Goal: Task Accomplishment & Management: Manage account settings

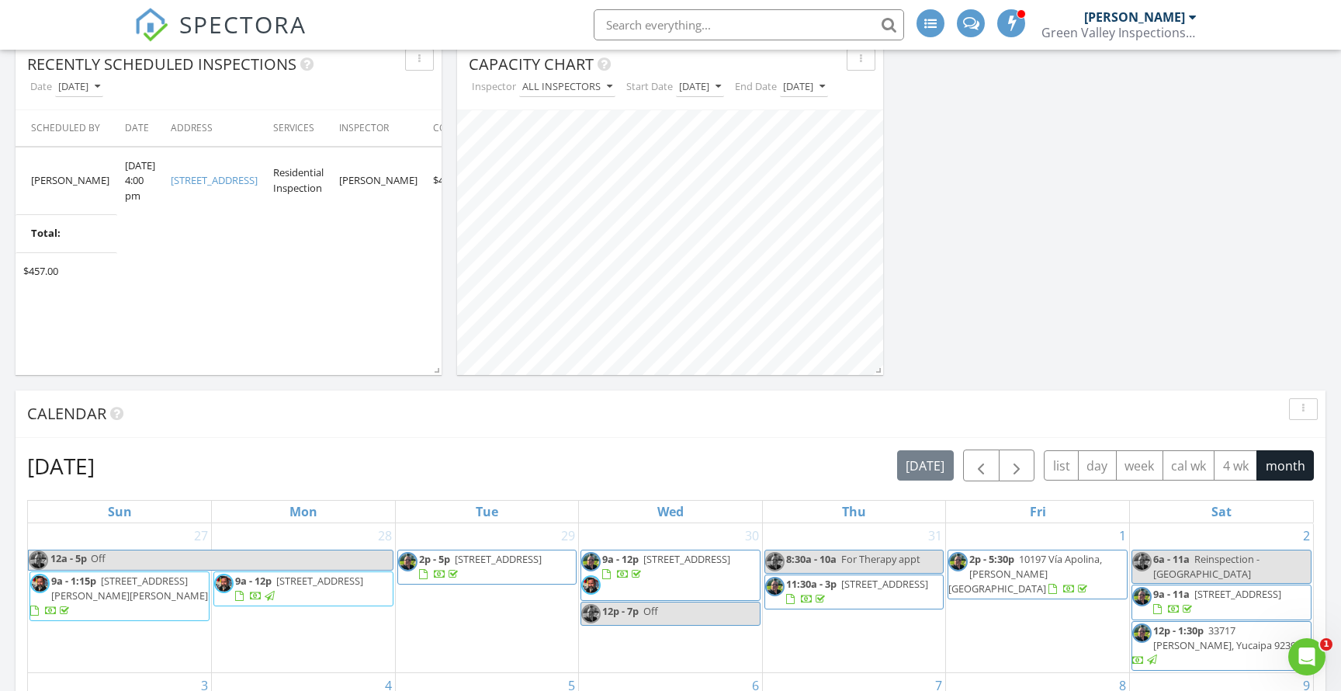
scroll to position [697, 0]
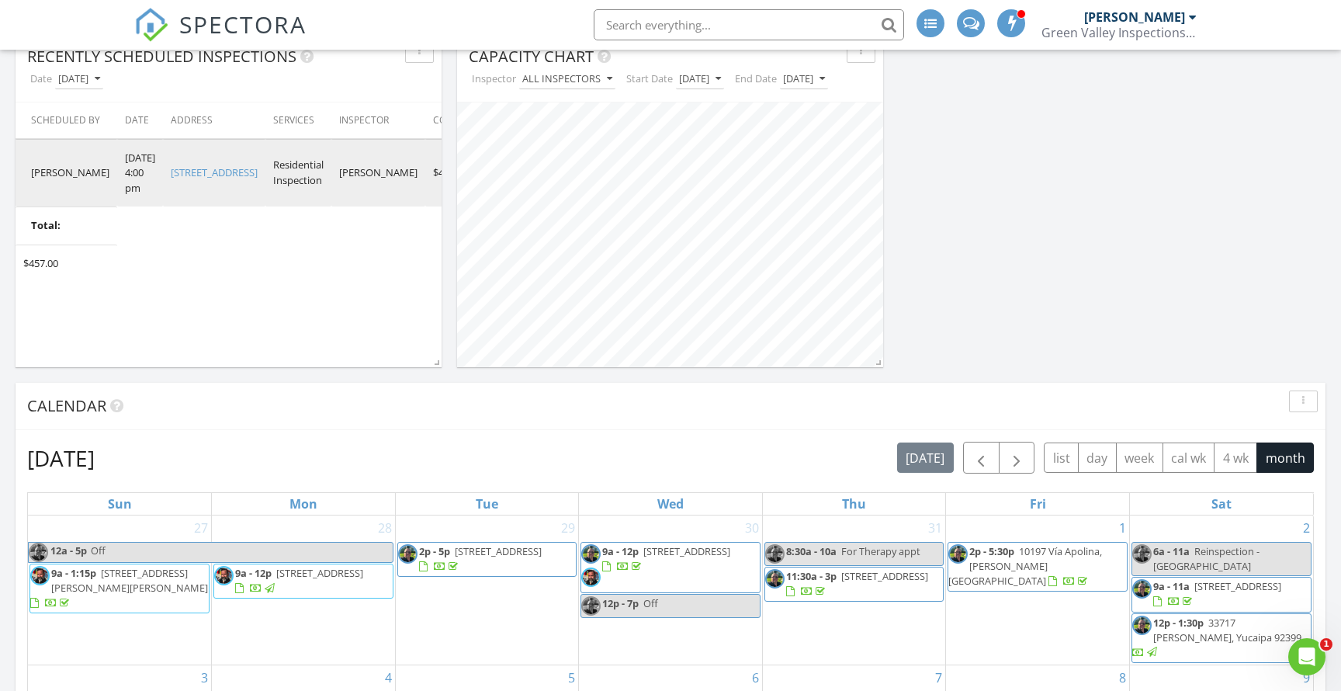
click at [205, 179] on link "3360 Winstrom St, Riverside, CA 92504" at bounding box center [214, 172] width 87 height 14
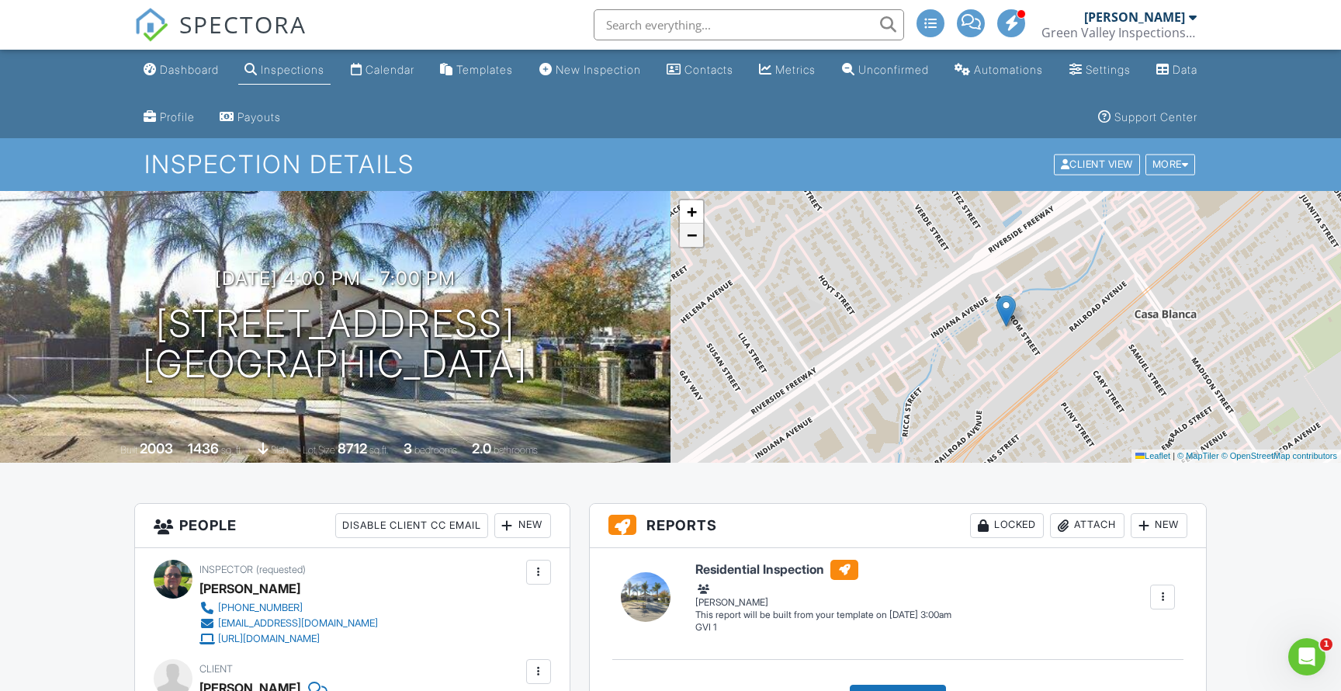
click at [697, 241] on span "−" at bounding box center [692, 234] width 10 height 19
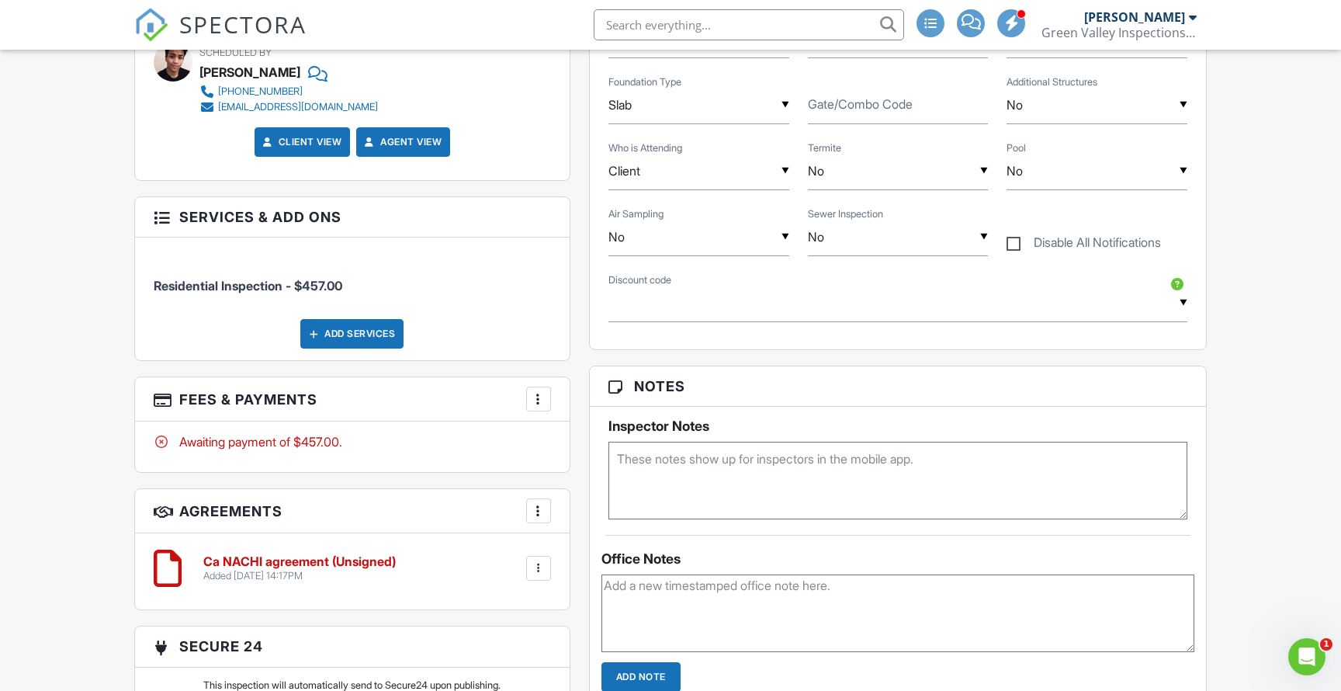
scroll to position [930, 0]
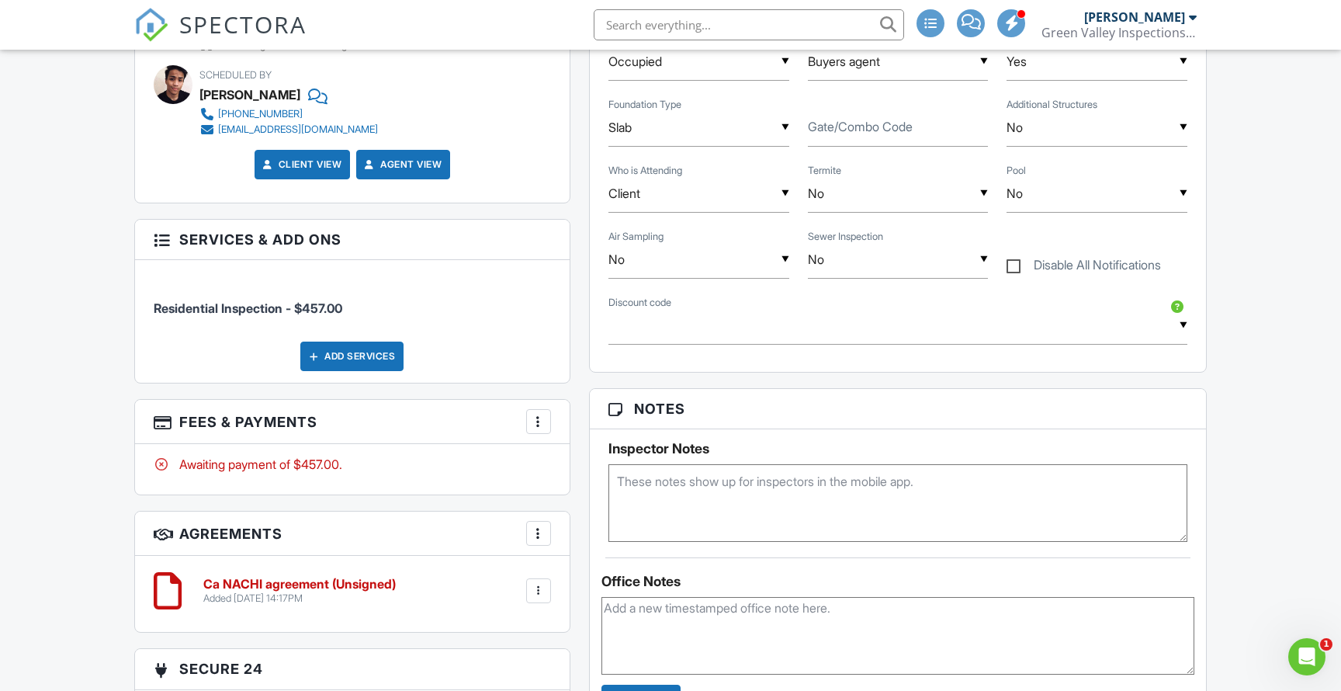
click at [542, 421] on div at bounding box center [539, 422] width 16 height 16
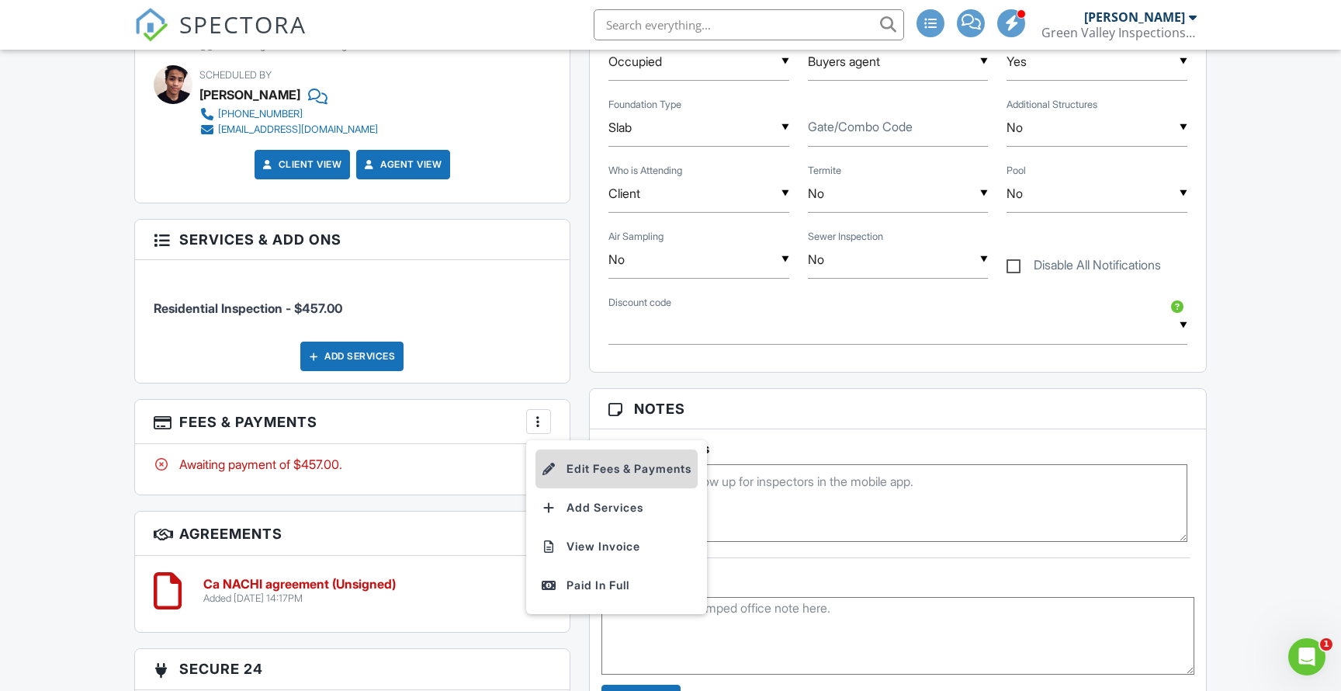
click at [563, 464] on li "Edit Fees & Payments" at bounding box center [617, 468] width 162 height 39
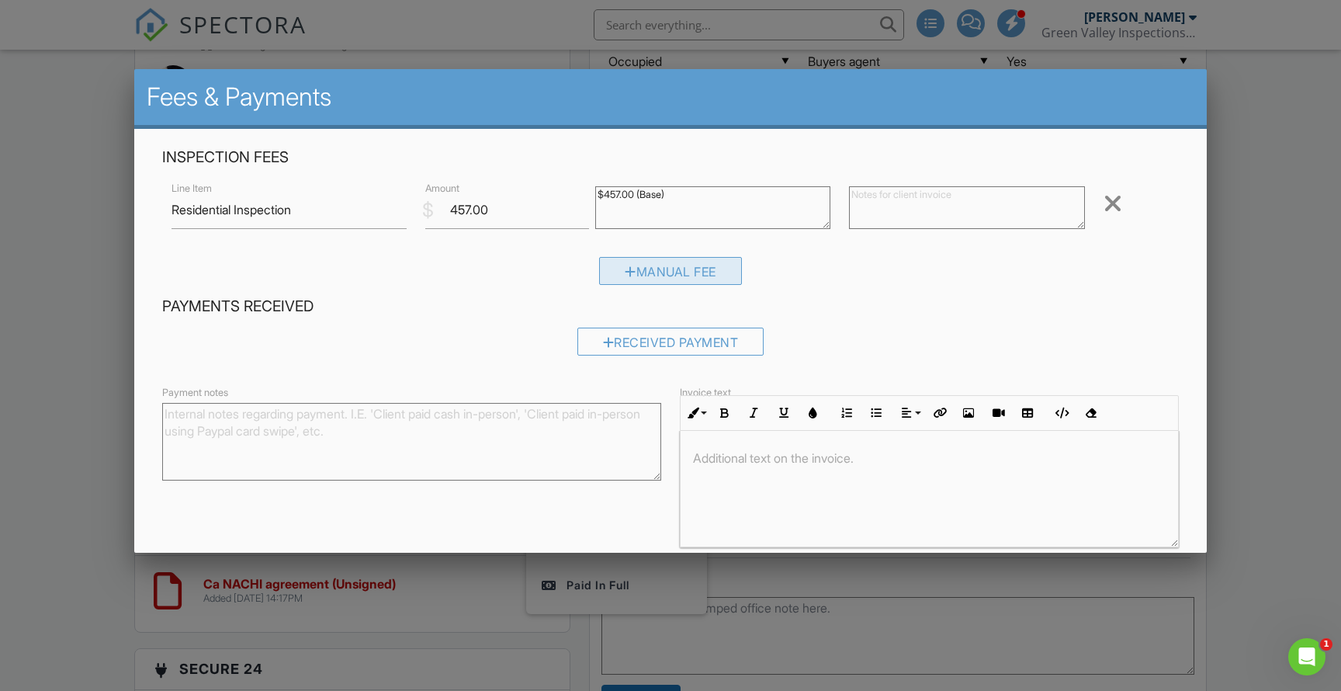
click at [648, 272] on div "Manual Fee" at bounding box center [670, 271] width 143 height 28
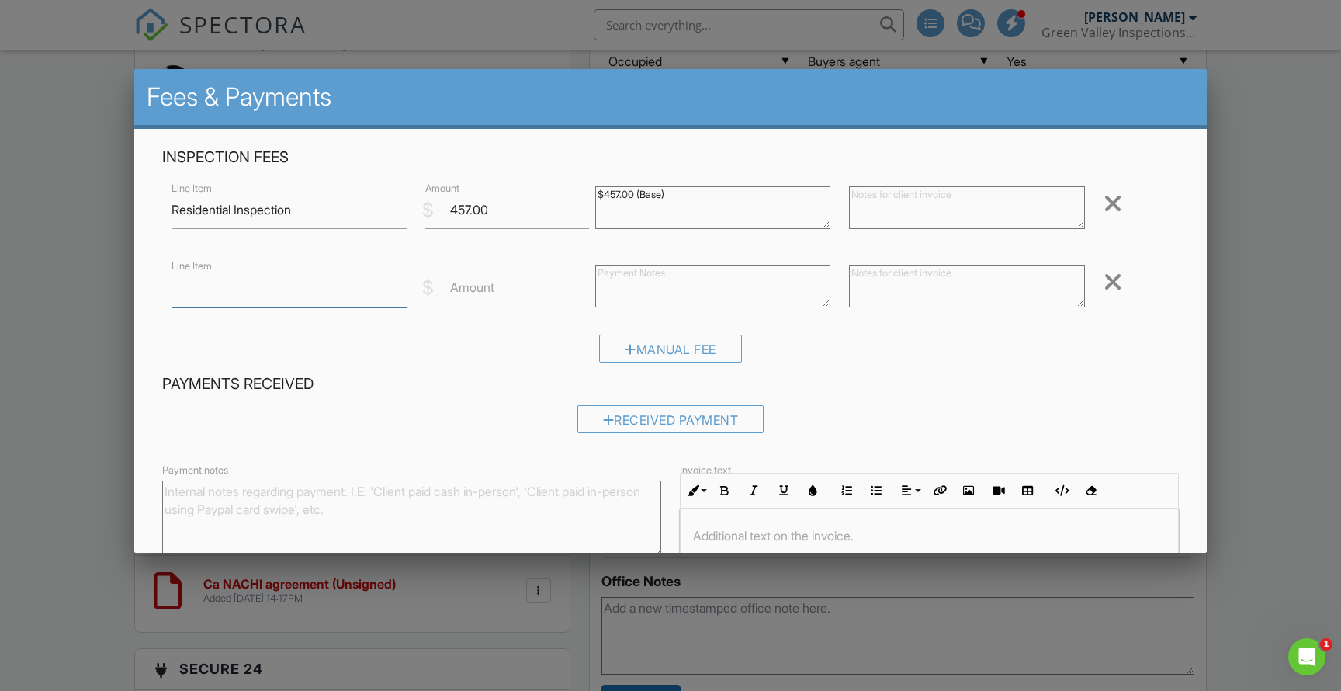
click at [305, 286] on input "Line Item" at bounding box center [290, 288] width 236 height 38
type input "Discount"
type input "25.00"
click at [480, 356] on div "Manual Fee" at bounding box center [670, 355] width 1017 height 40
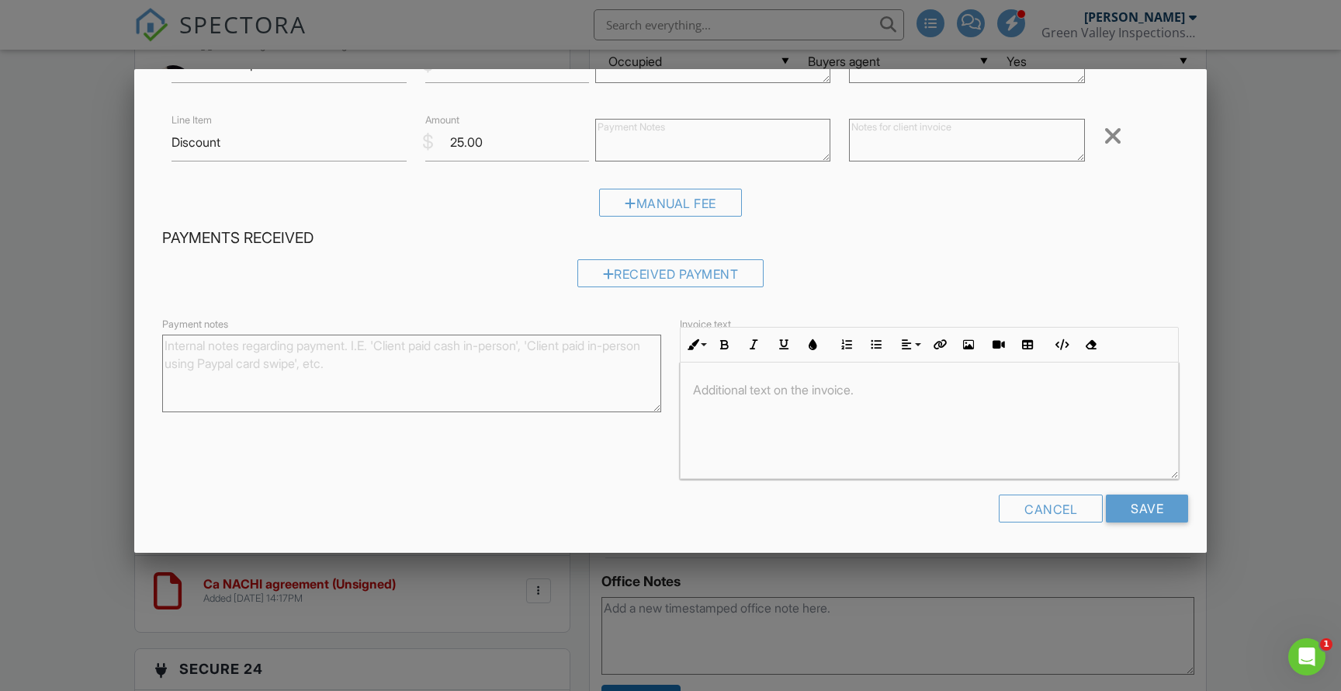
scroll to position [144, 0]
drag, startPoint x: 483, startPoint y: 139, endPoint x: 407, endPoint y: 135, distance: 76.2
click at [407, 135] on div "Line Item Discount $ Amount 25.00 Remove" at bounding box center [670, 144] width 1017 height 62
type input "-25.00"
click at [1153, 507] on input "Save" at bounding box center [1147, 510] width 82 height 28
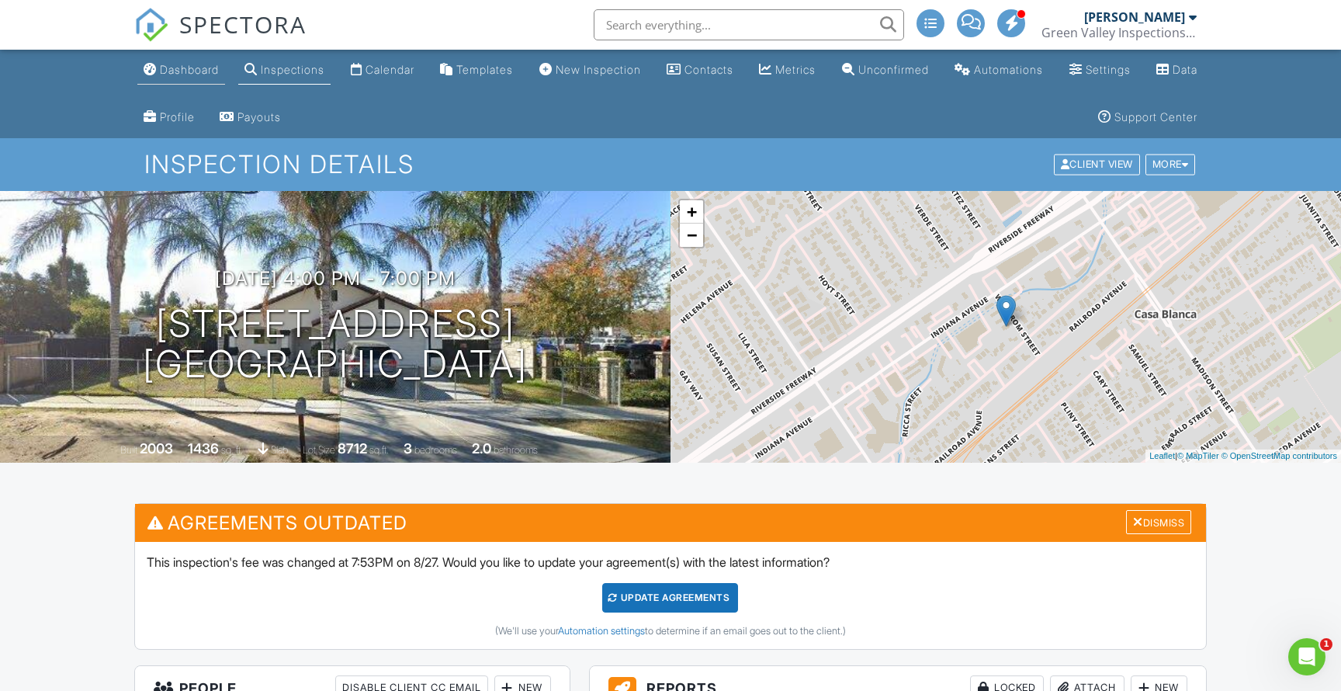
click at [181, 70] on div "Dashboard" at bounding box center [189, 69] width 59 height 13
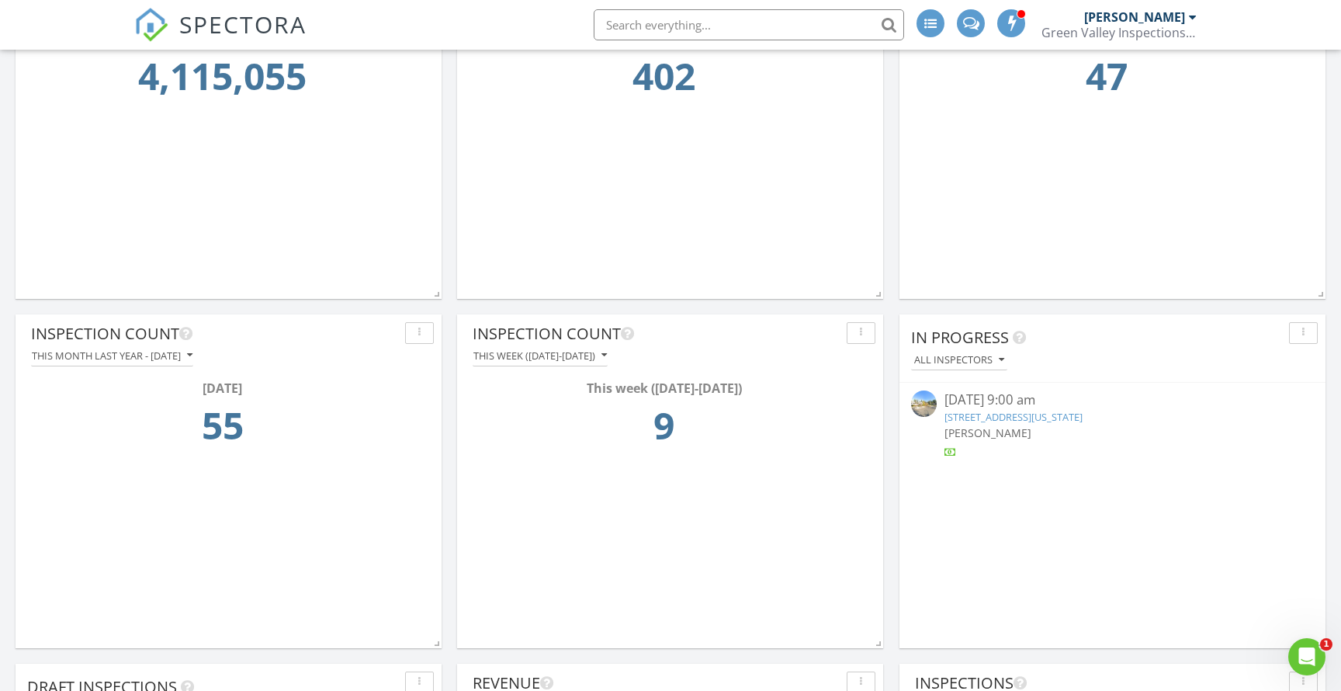
scroll to position [2397, 0]
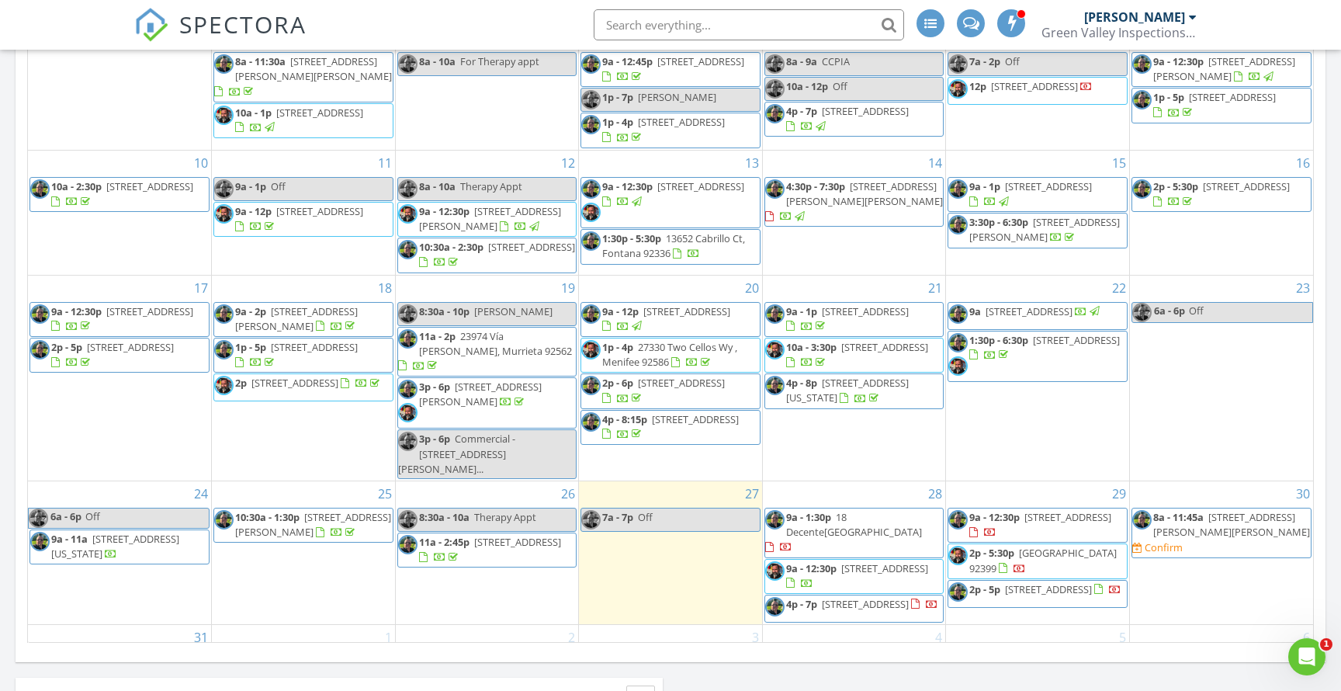
scroll to position [158, 0]
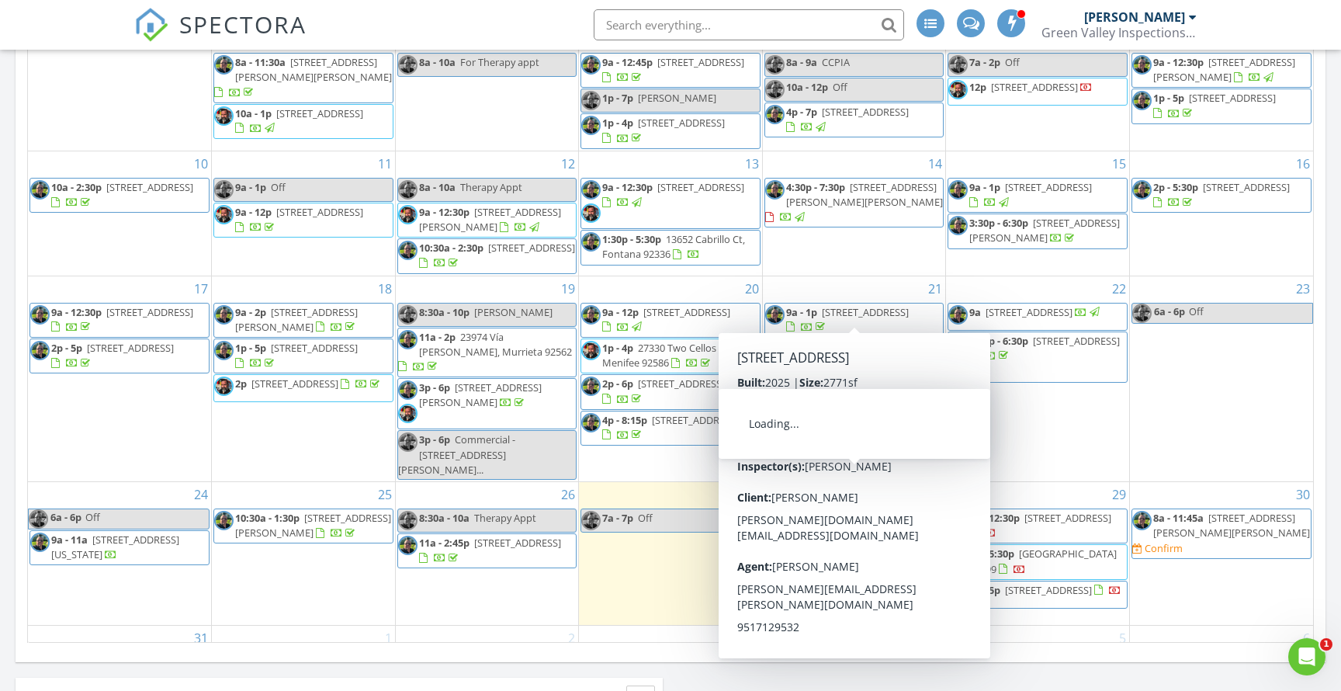
click at [858, 511] on span "18 Decente, Irvine 92614" at bounding box center [854, 525] width 136 height 29
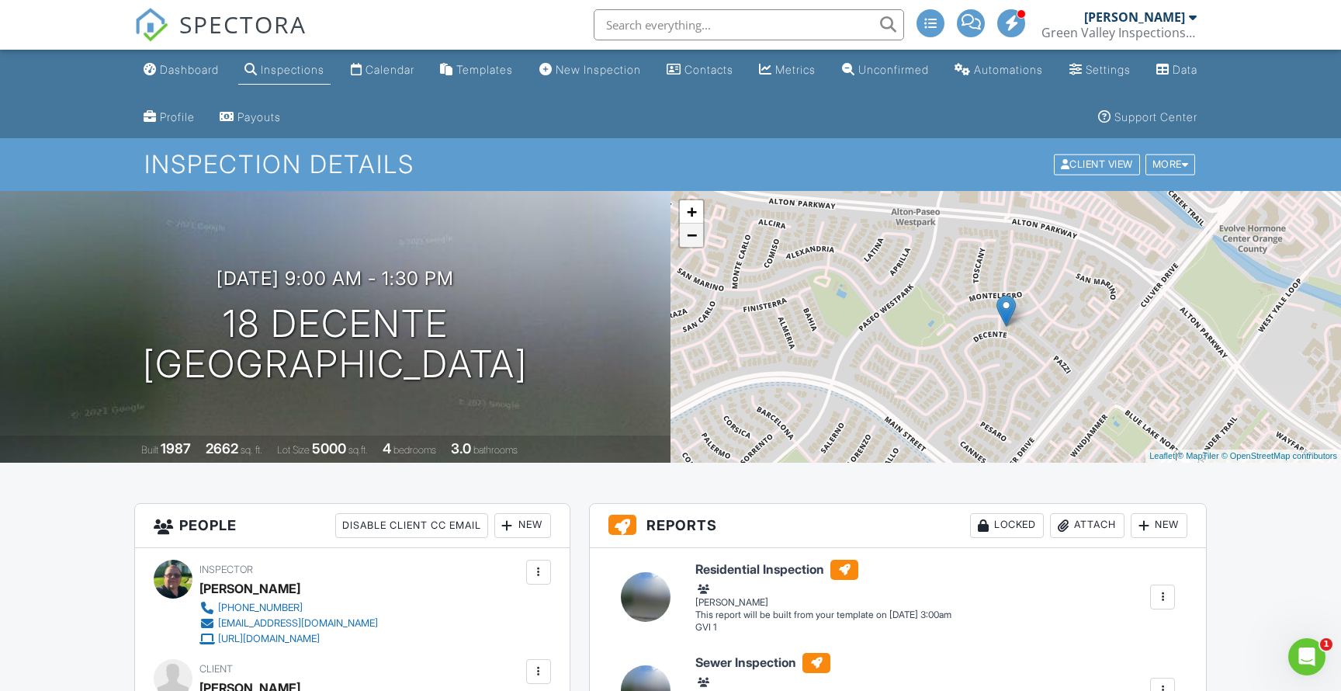
click at [690, 236] on link "−" at bounding box center [691, 235] width 23 height 23
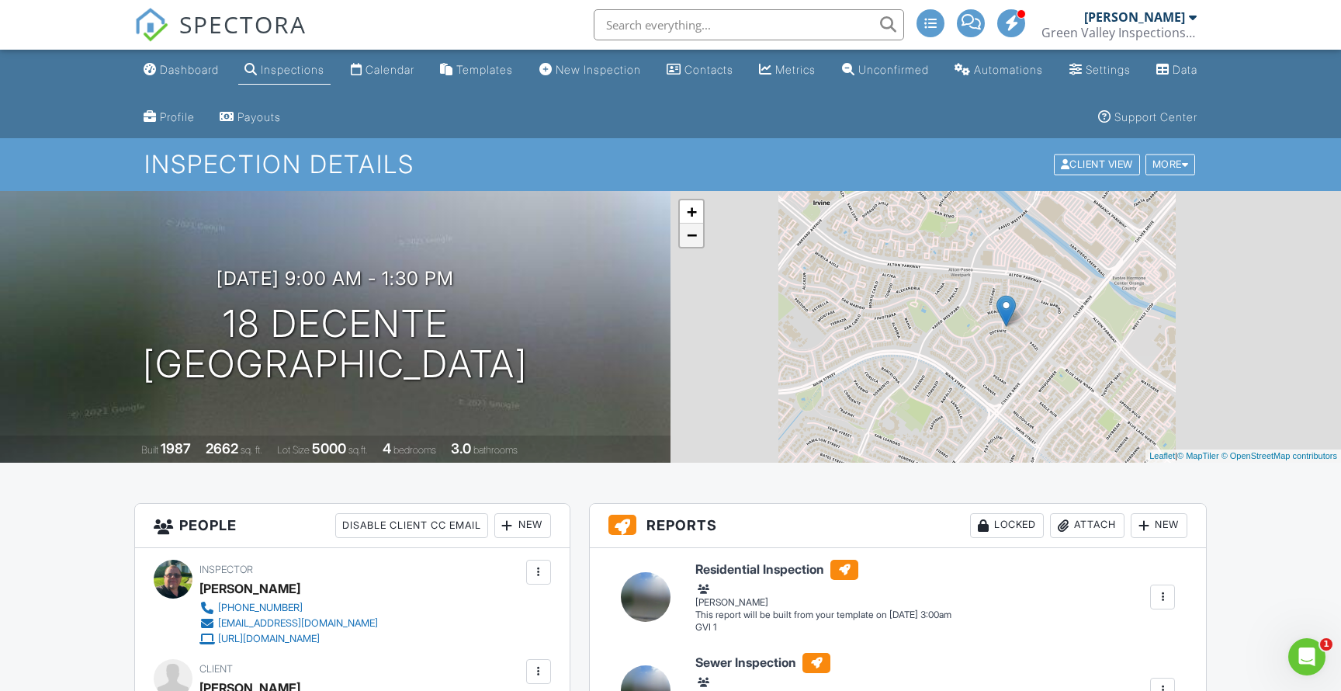
click at [690, 236] on link "−" at bounding box center [691, 235] width 23 height 23
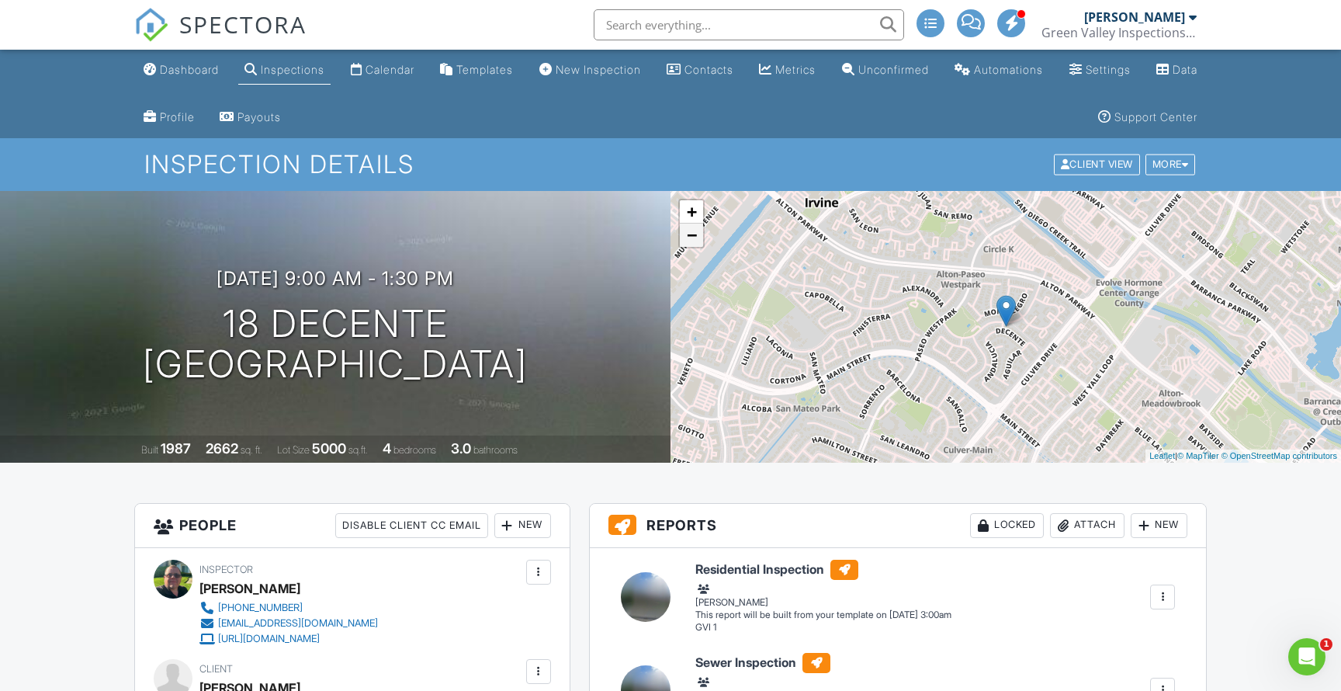
click at [690, 236] on link "−" at bounding box center [691, 235] width 23 height 23
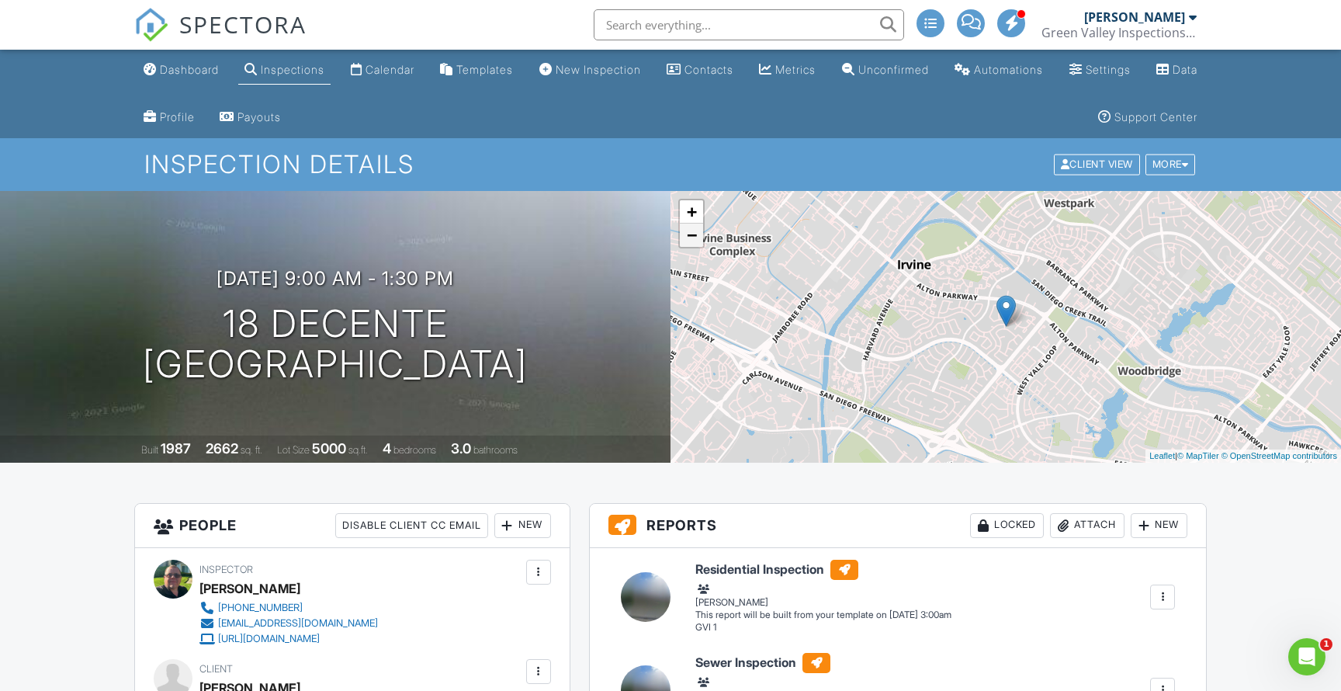
click at [690, 236] on link "−" at bounding box center [691, 235] width 23 height 23
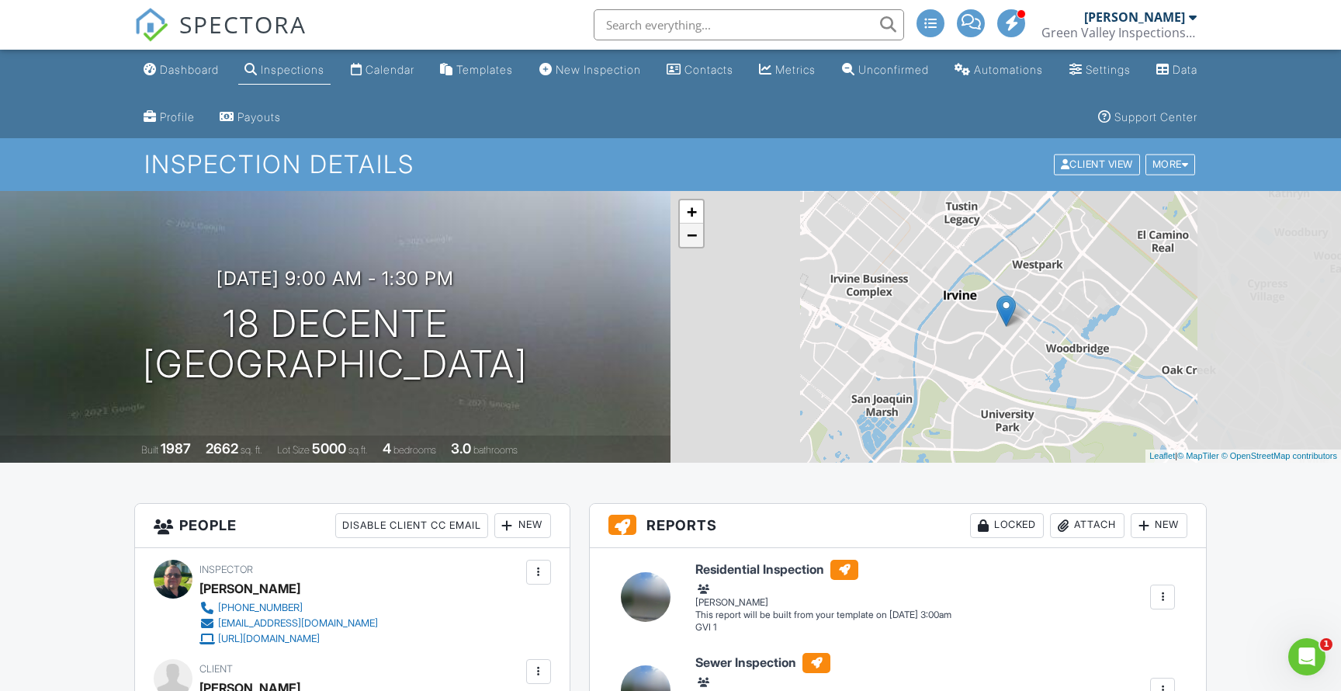
click at [690, 236] on link "−" at bounding box center [691, 235] width 23 height 23
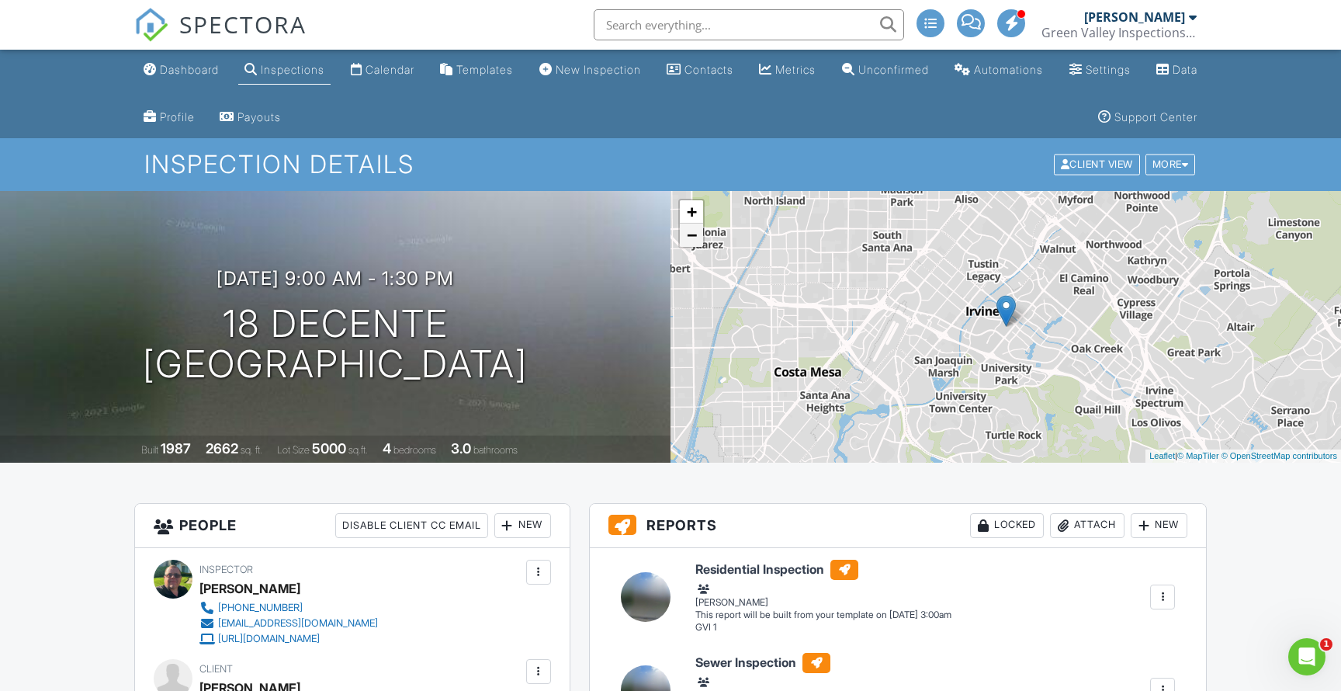
click at [690, 236] on link "−" at bounding box center [691, 235] width 23 height 23
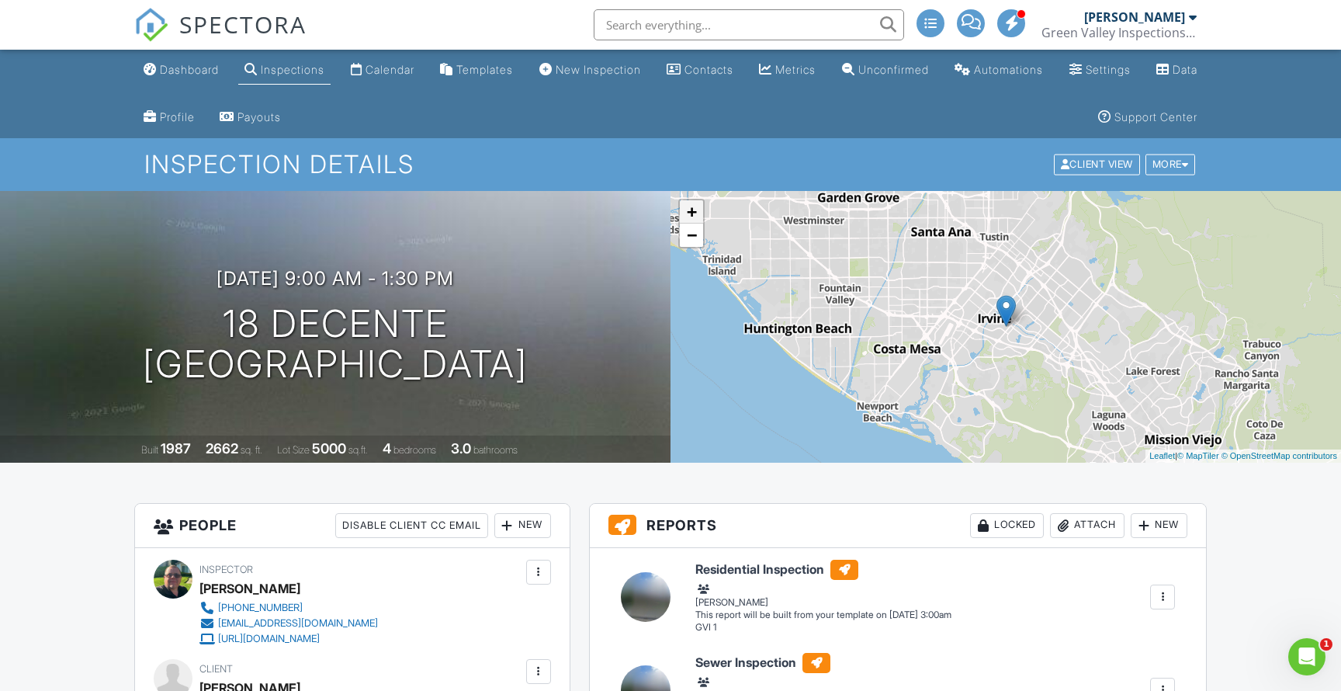
click at [692, 210] on link "+" at bounding box center [691, 211] width 23 height 23
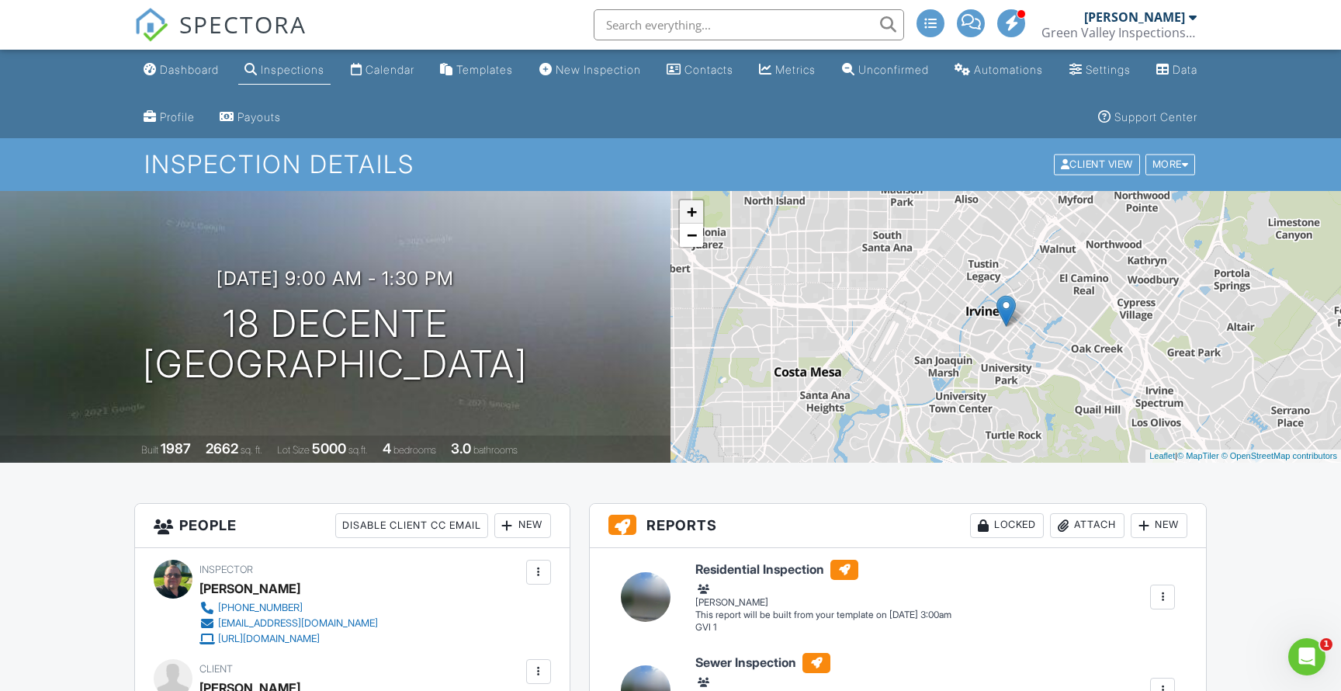
click at [692, 210] on link "+" at bounding box center [691, 211] width 23 height 23
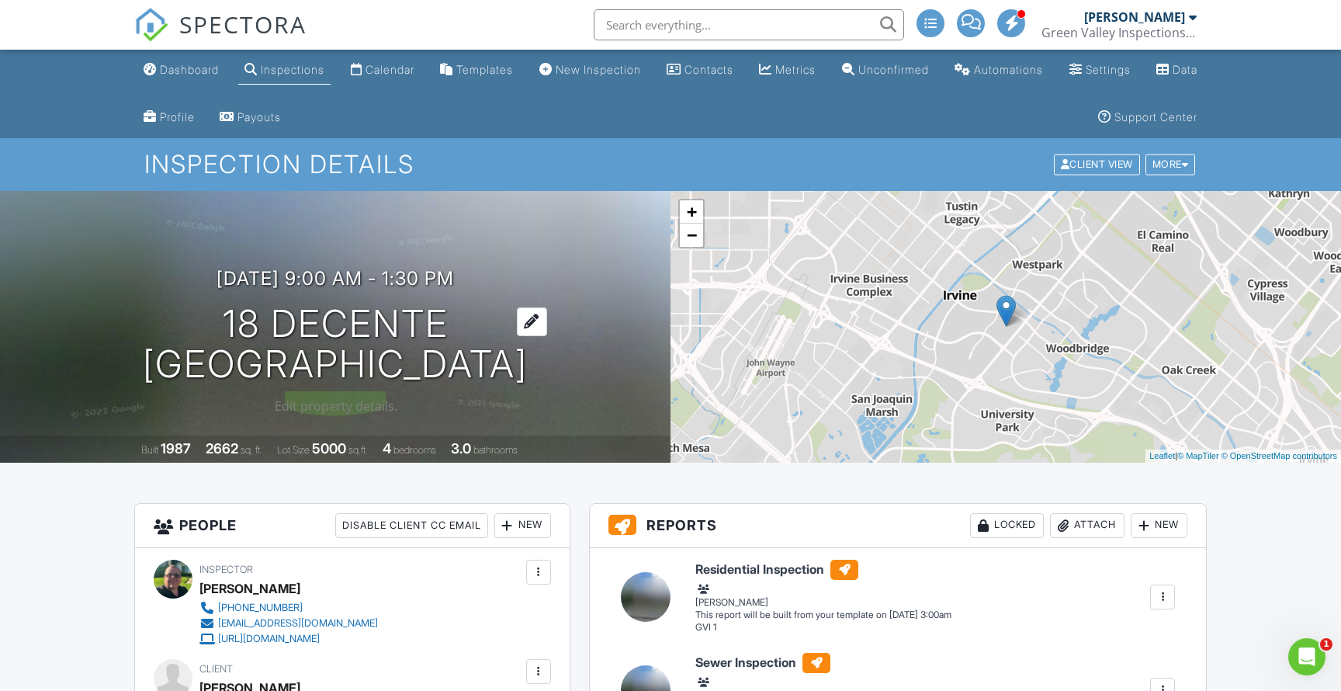
click at [267, 312] on h1 "18 Decente [GEOGRAPHIC_DATA]" at bounding box center [335, 344] width 385 height 82
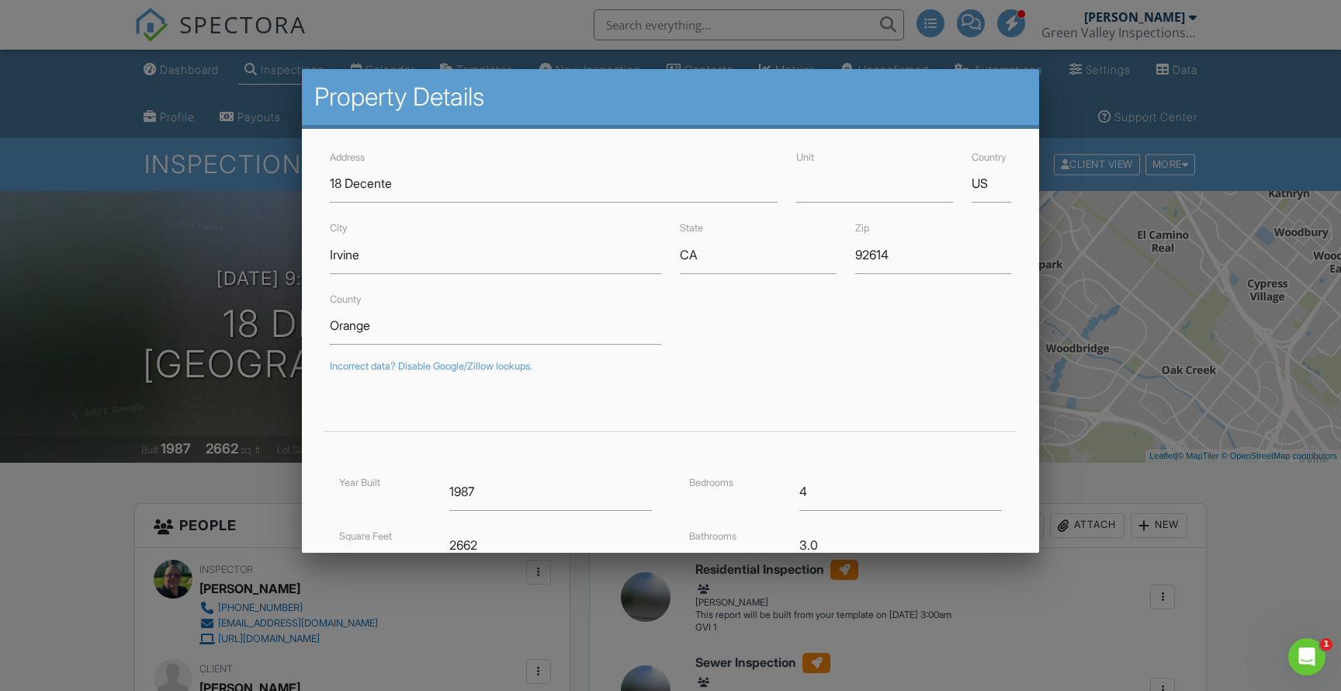
click at [182, 300] on div at bounding box center [670, 354] width 1341 height 864
